Goal: Find specific page/section: Find specific page/section

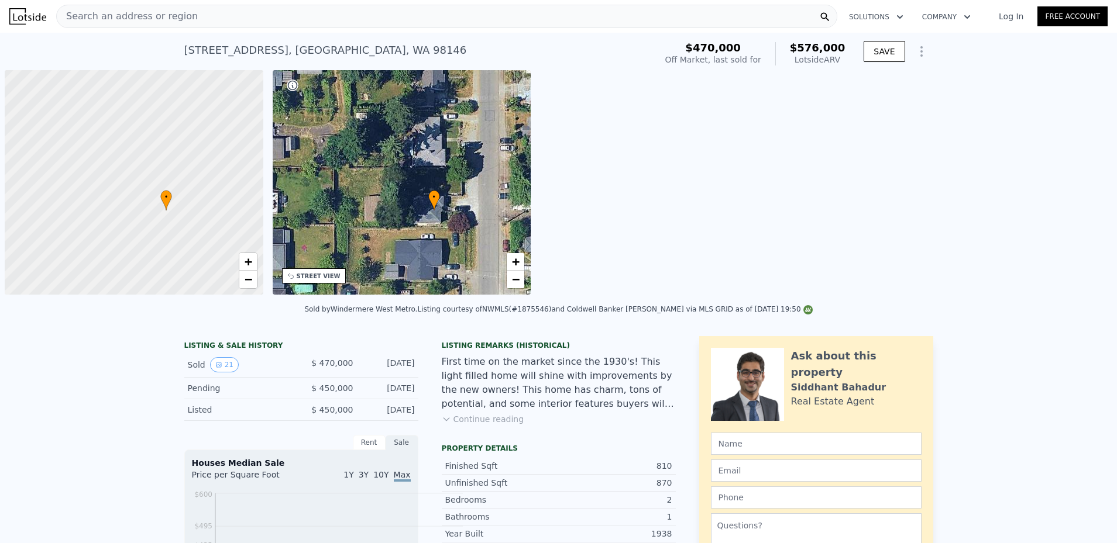
scroll to position [0, 6]
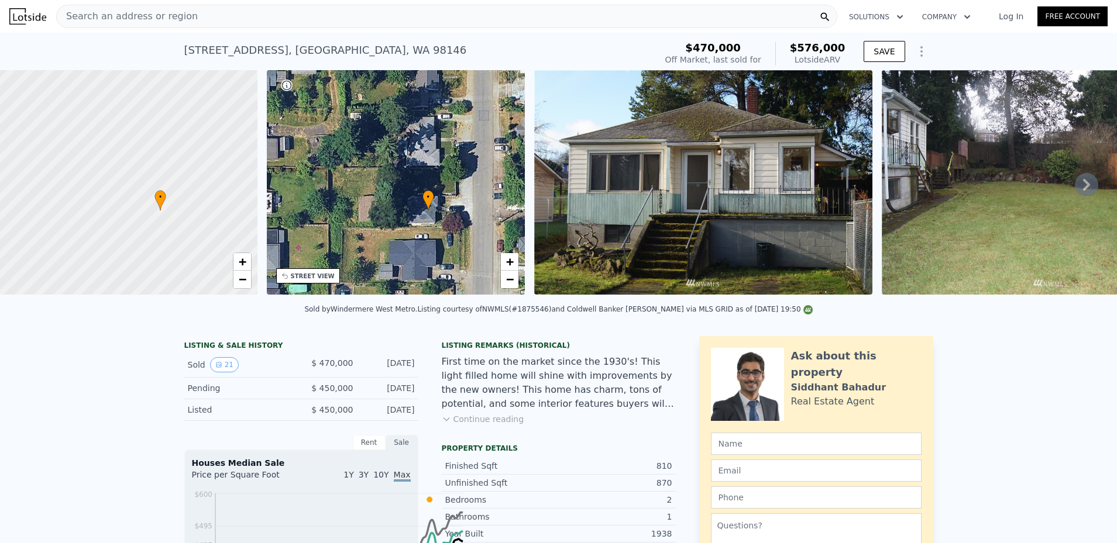
click at [1079, 197] on icon at bounding box center [1086, 184] width 23 height 23
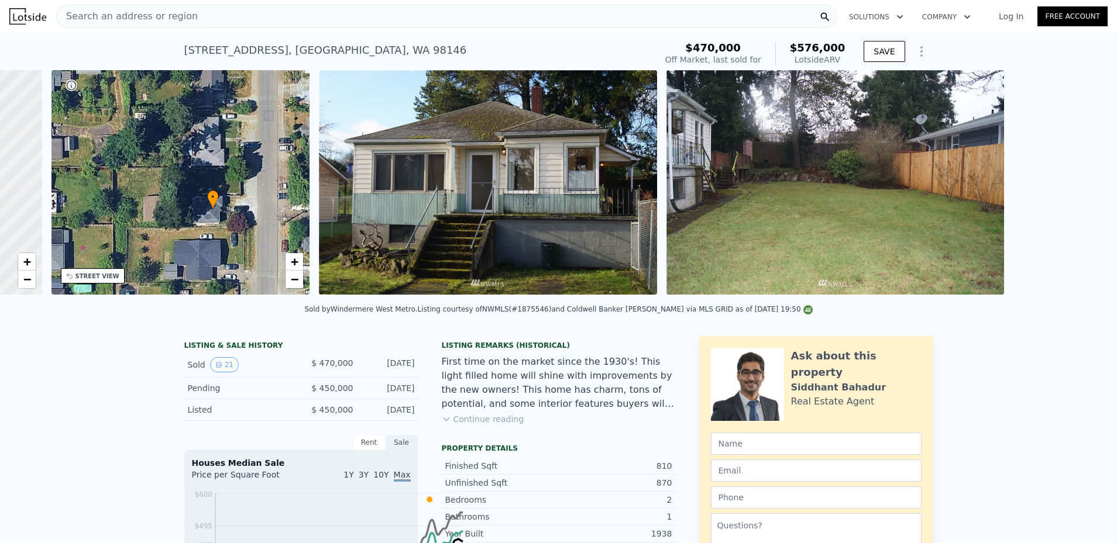
scroll to position [0, 340]
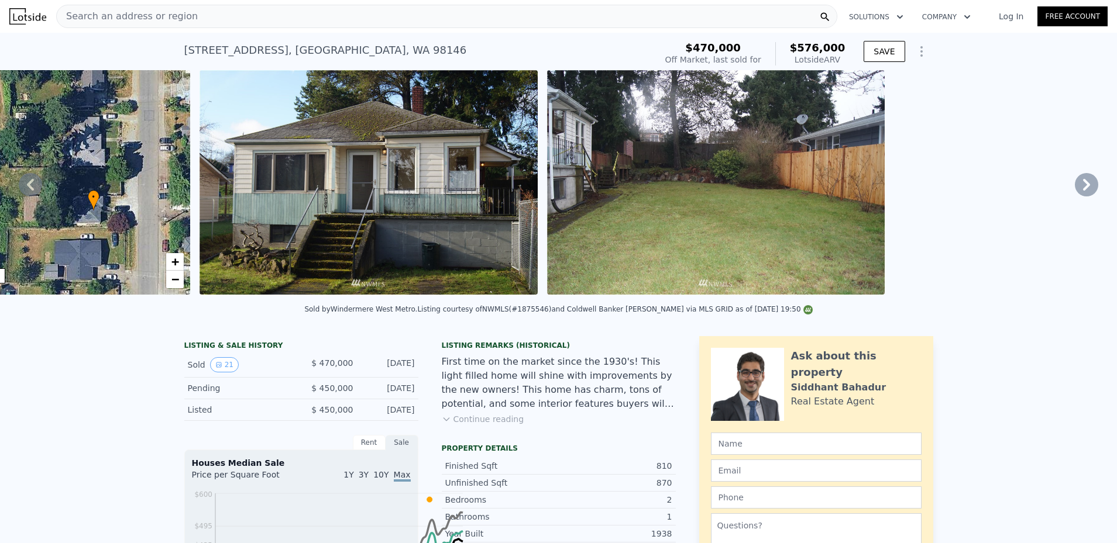
click at [1080, 197] on icon at bounding box center [1086, 184] width 23 height 23
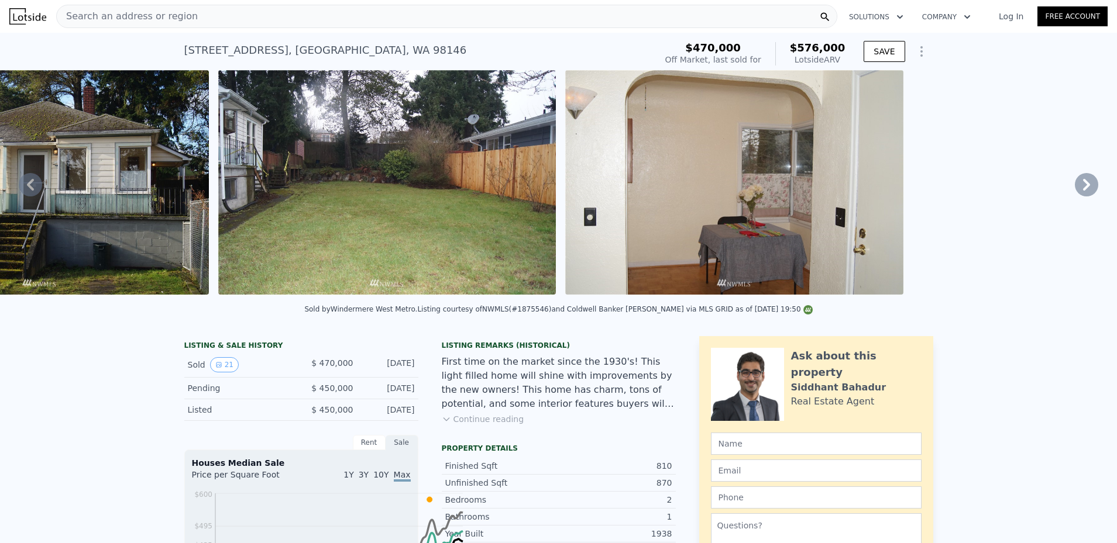
click at [1080, 197] on icon at bounding box center [1086, 184] width 23 height 23
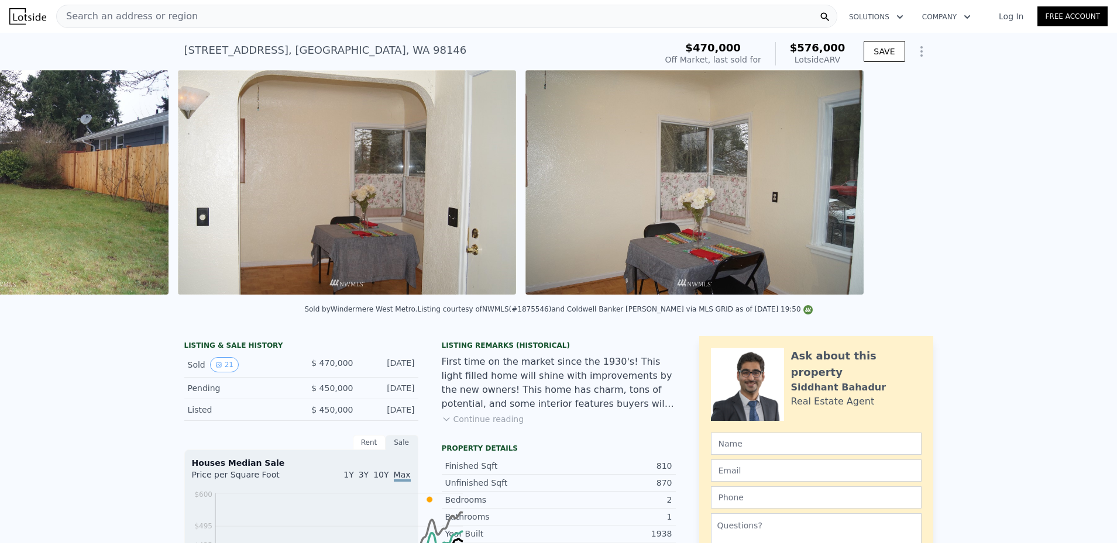
scroll to position [0, 1103]
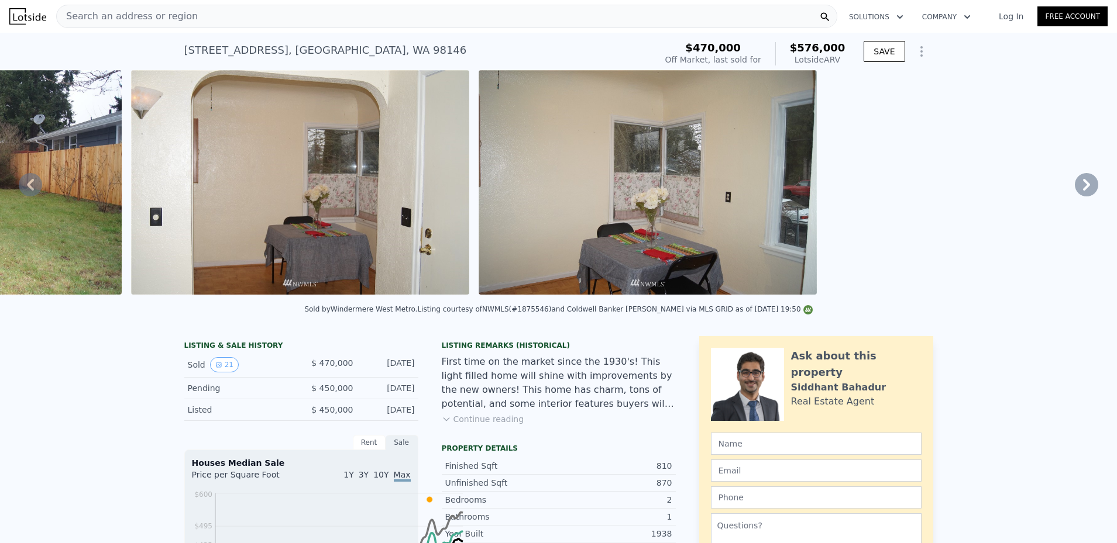
click at [1080, 197] on icon at bounding box center [1086, 184] width 23 height 23
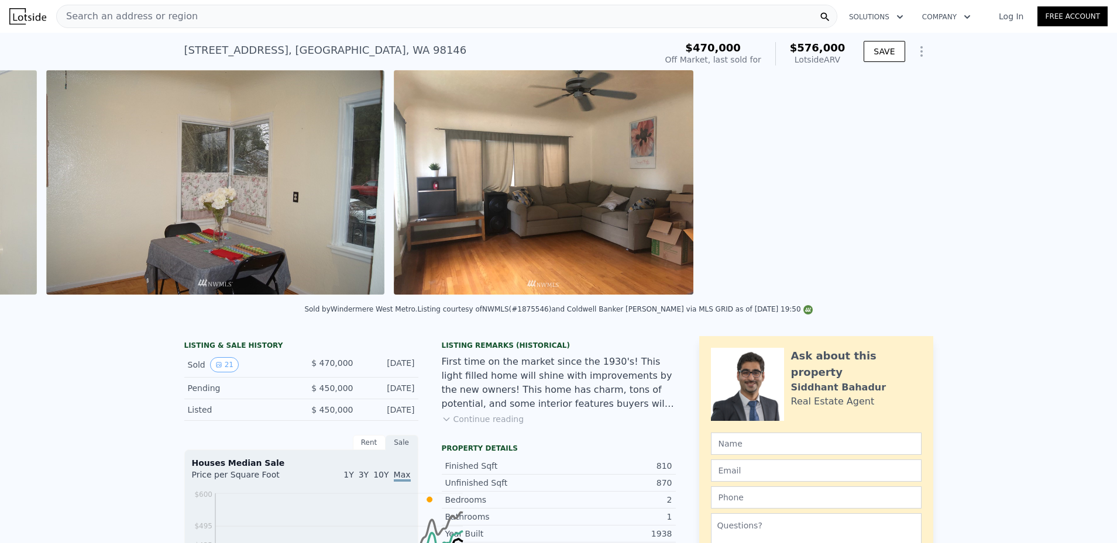
scroll to position [0, 1537]
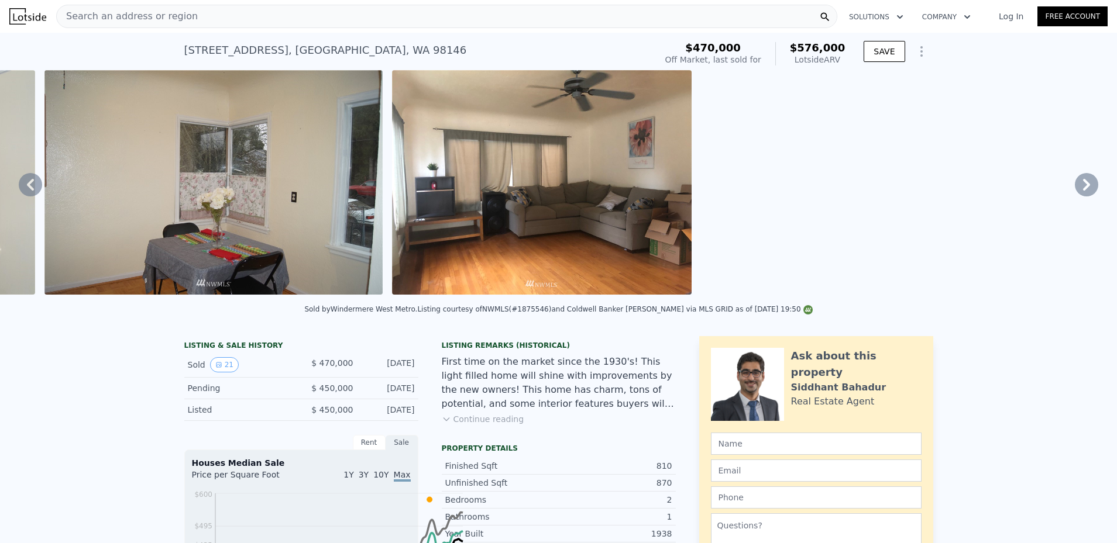
click at [1080, 197] on icon at bounding box center [1086, 184] width 23 height 23
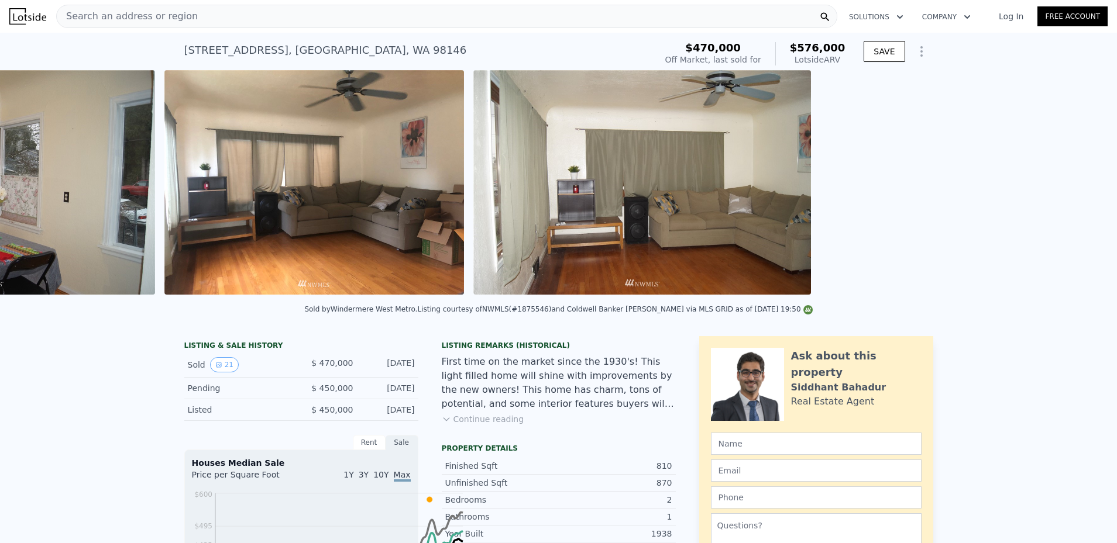
scroll to position [0, 1971]
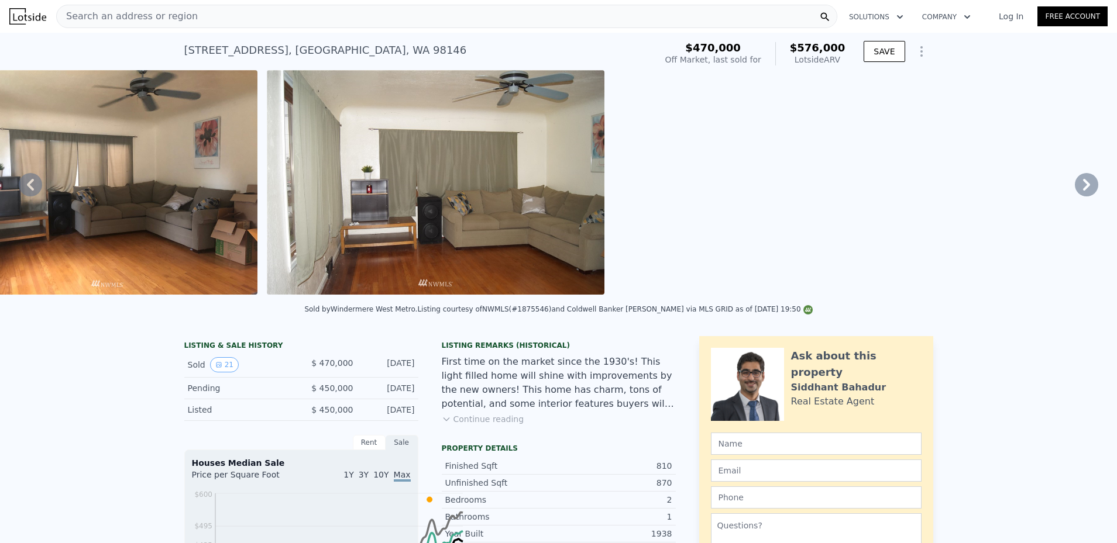
click at [1080, 197] on icon at bounding box center [1086, 184] width 23 height 23
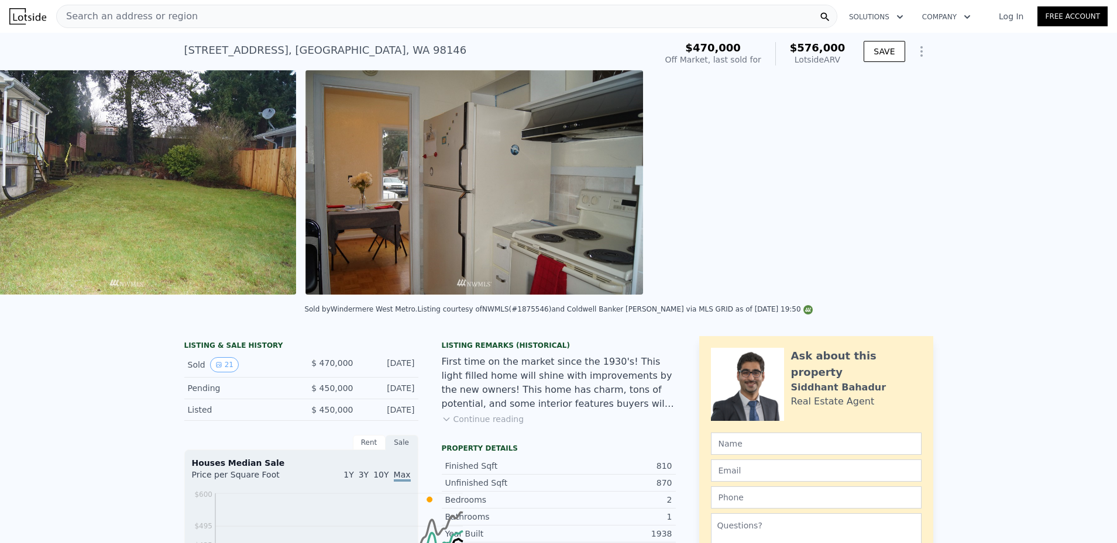
scroll to position [0, 2791]
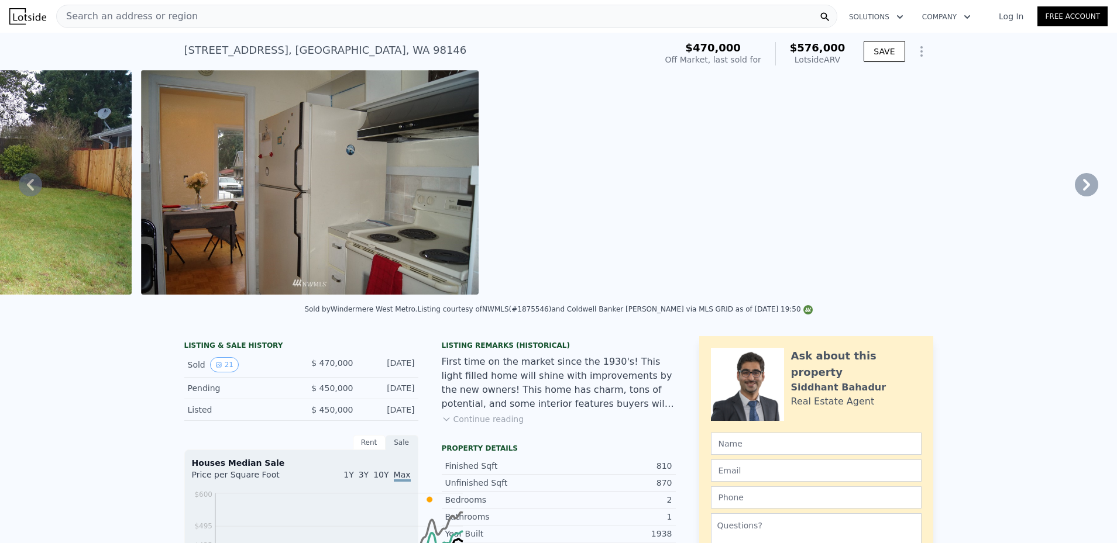
click at [1080, 197] on icon at bounding box center [1086, 184] width 23 height 23
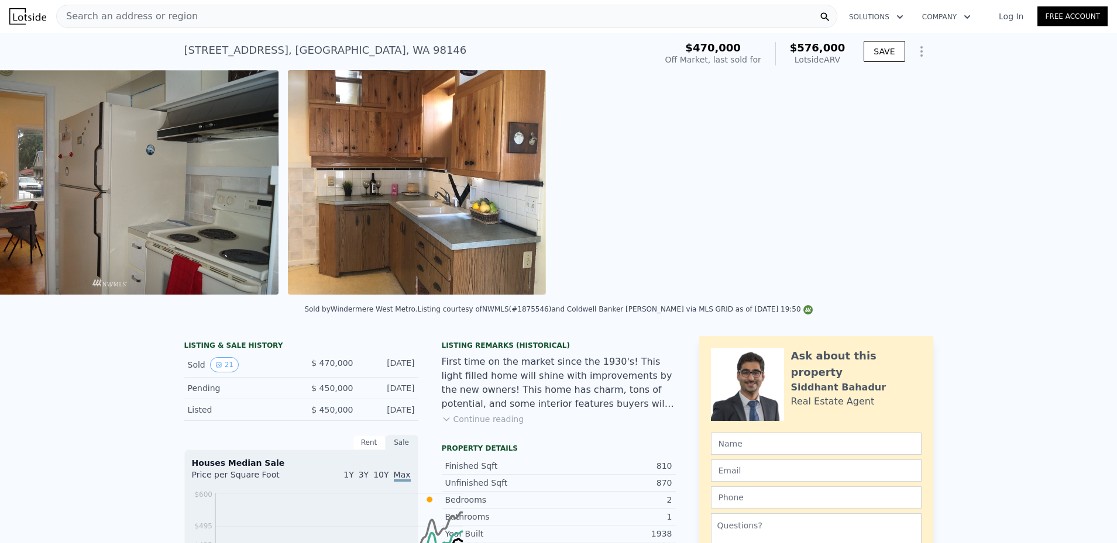
scroll to position [0, 3225]
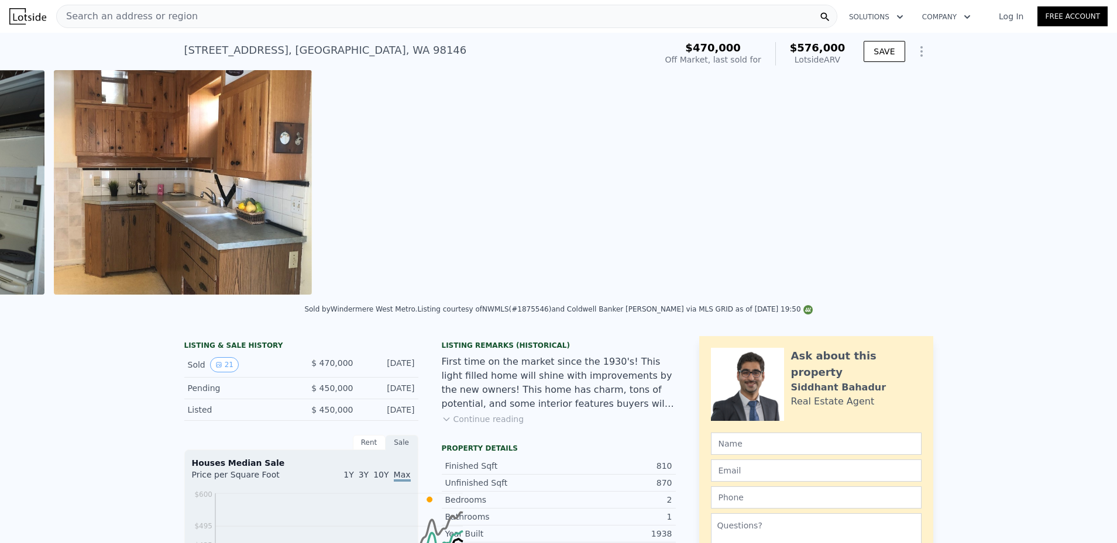
click at [1080, 225] on div "• + − • + − STREET VIEW Loading... SATELLITE VIEW" at bounding box center [558, 184] width 1117 height 229
click at [340, 20] on div "Search an address or region" at bounding box center [446, 16] width 781 height 23
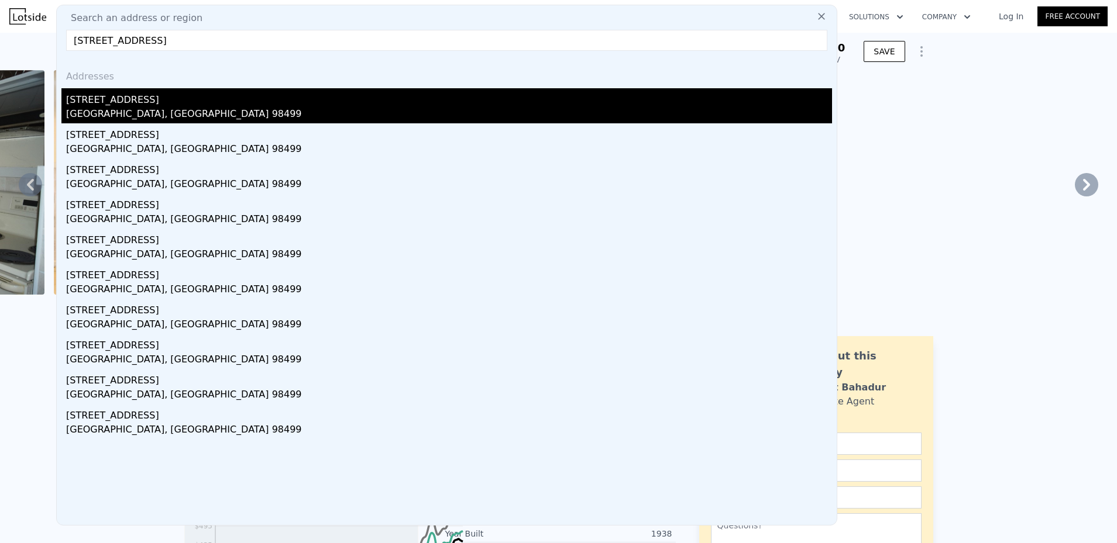
type input "[STREET_ADDRESS]"
click at [209, 123] on div "[GEOGRAPHIC_DATA], [GEOGRAPHIC_DATA] 98499" at bounding box center [449, 115] width 766 height 16
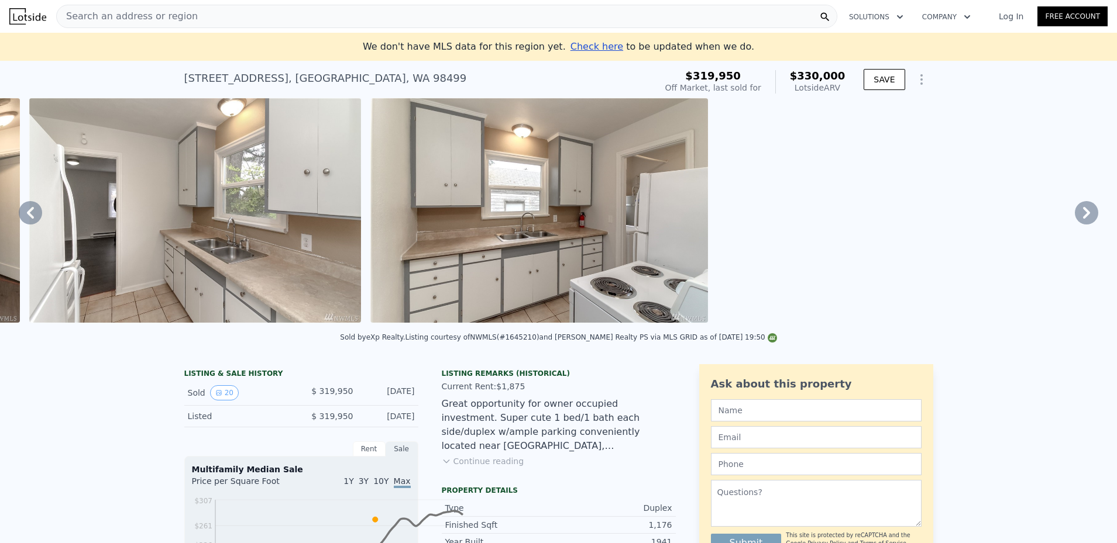
scroll to position [2, 0]
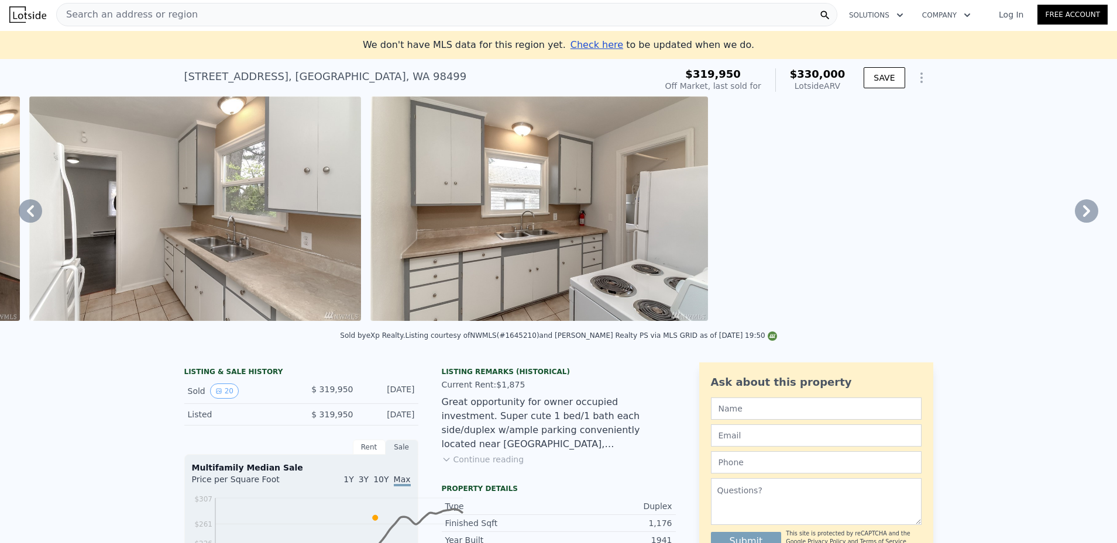
click at [452, 19] on div "Search an address or region" at bounding box center [446, 14] width 781 height 23
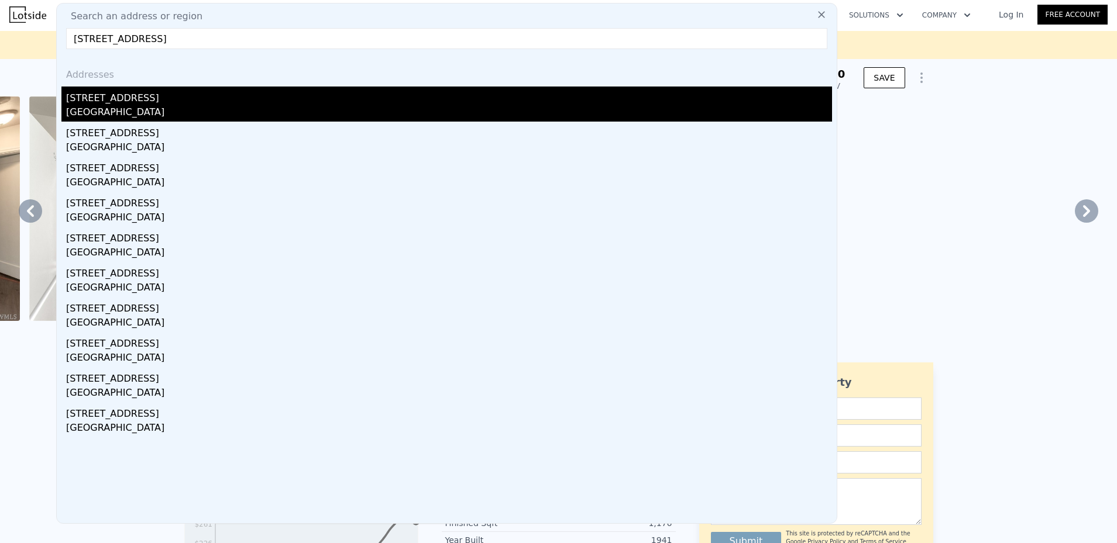
type input "[STREET_ADDRESS]"
click at [202, 122] on div "[GEOGRAPHIC_DATA]" at bounding box center [449, 113] width 766 height 16
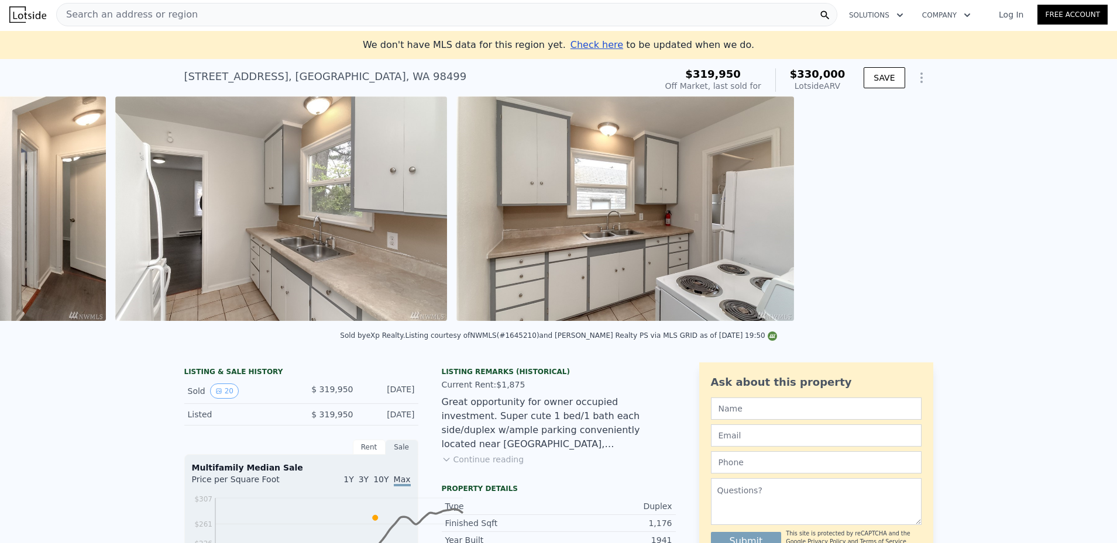
scroll to position [0, 6]
